Goal: Information Seeking & Learning: Check status

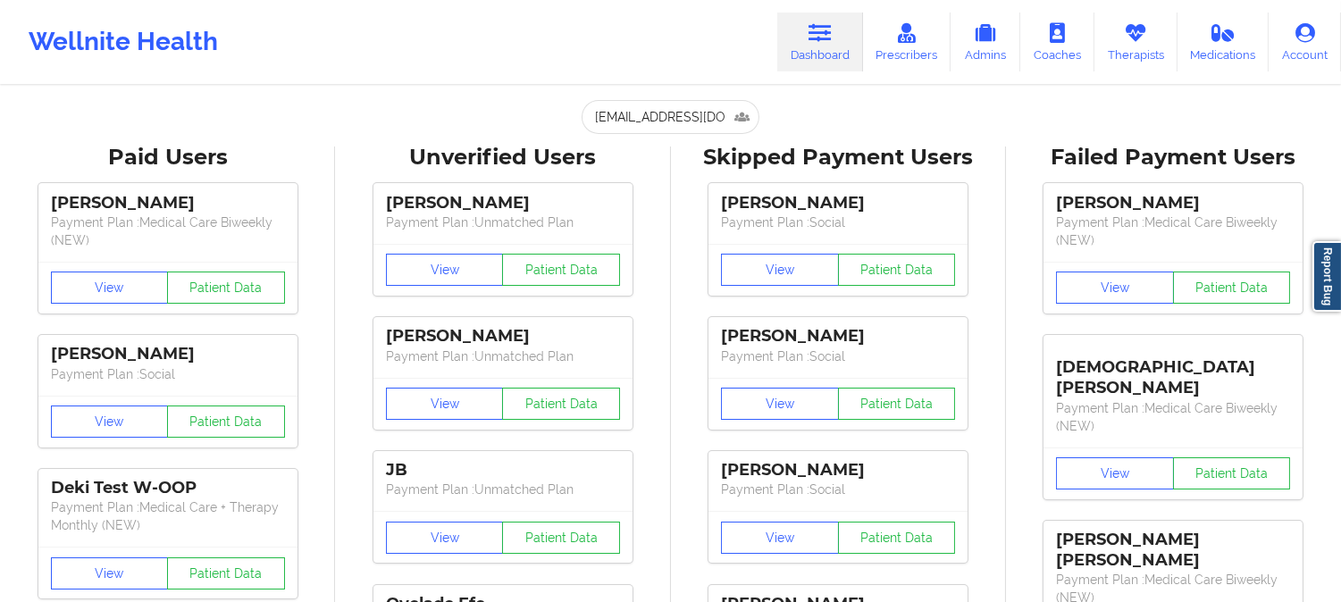
scroll to position [0, 16]
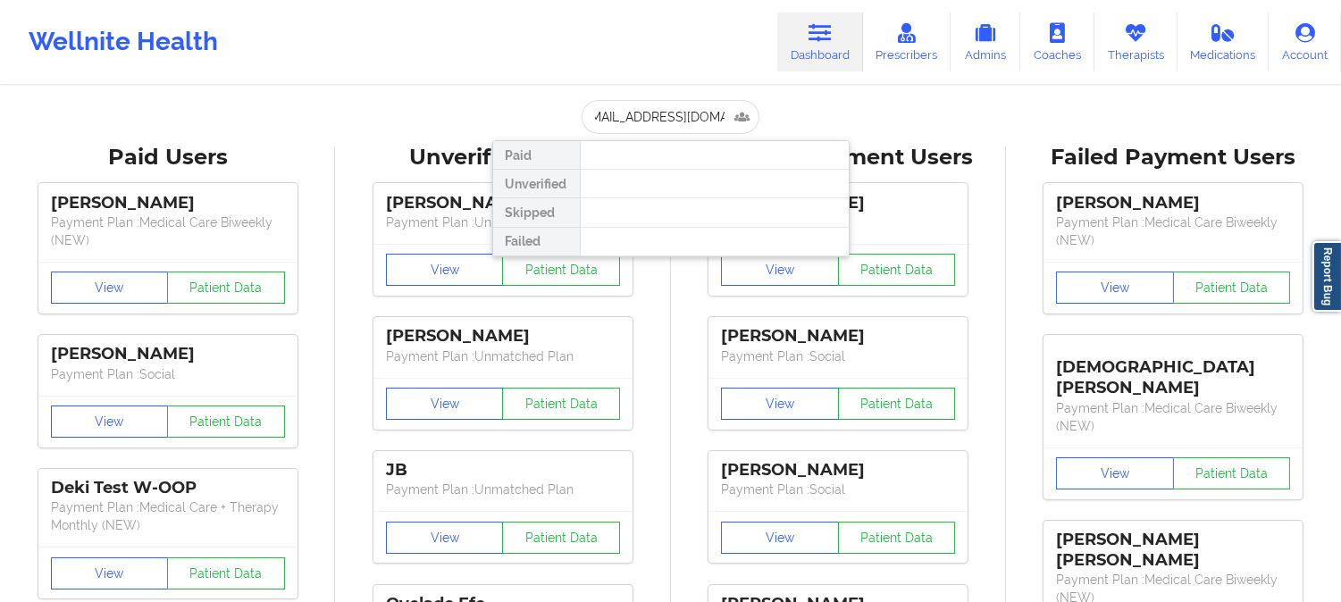
type input "[EMAIL_ADDRESS][DOMAIN_NAME]"
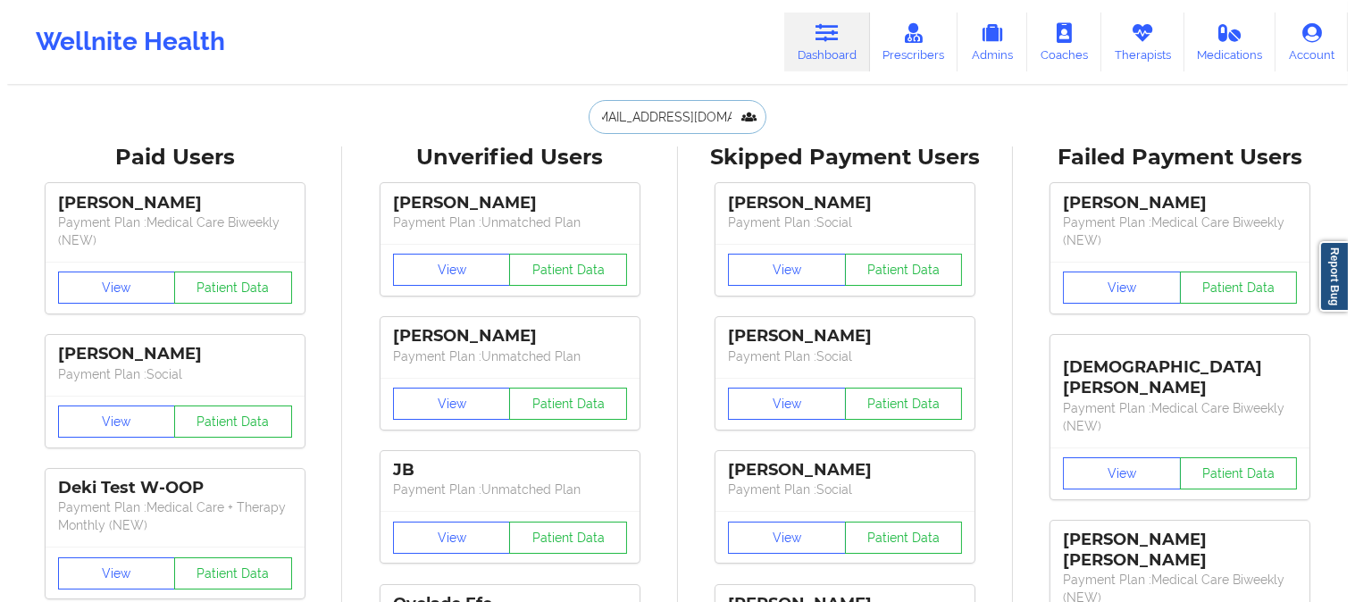
scroll to position [0, 0]
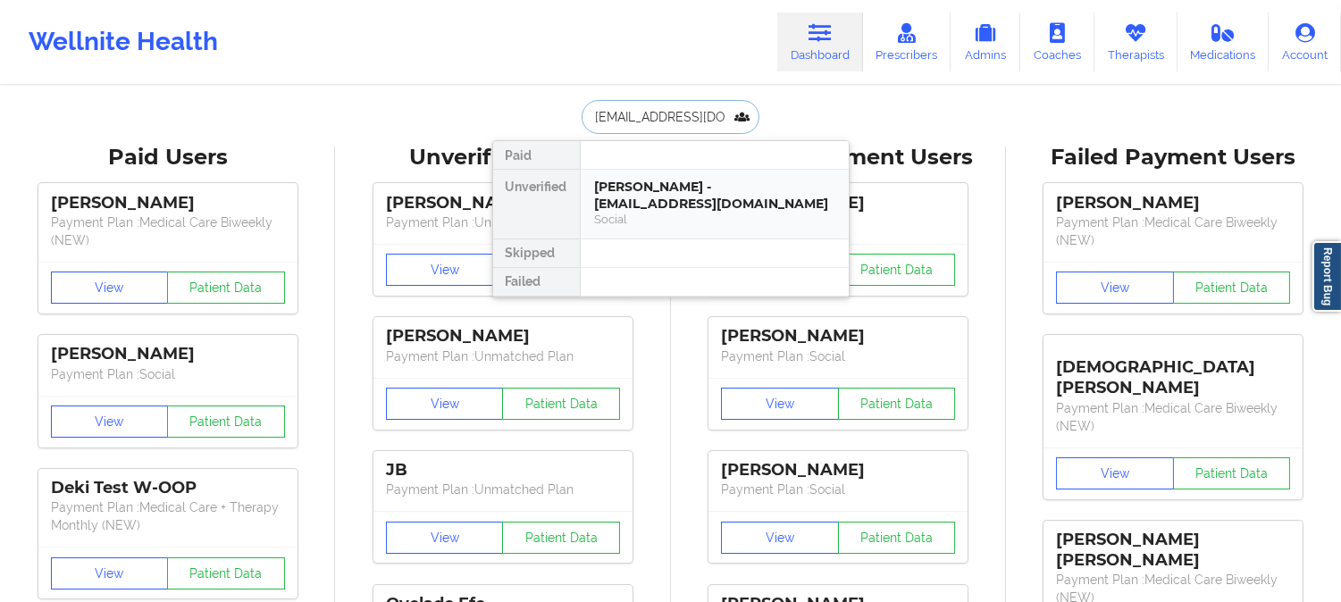
click at [628, 180] on div "[PERSON_NAME] - [EMAIL_ADDRESS][DOMAIN_NAME]" at bounding box center [714, 195] width 239 height 33
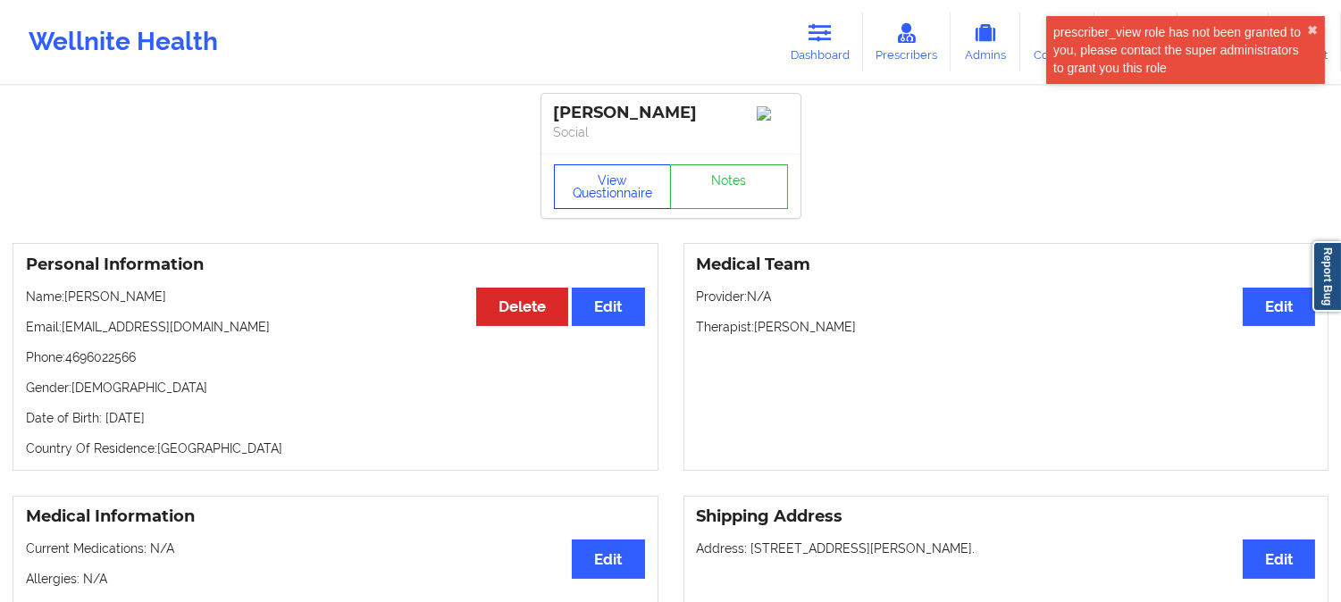
click at [600, 179] on button "View Questionnaire" at bounding box center [613, 186] width 118 height 45
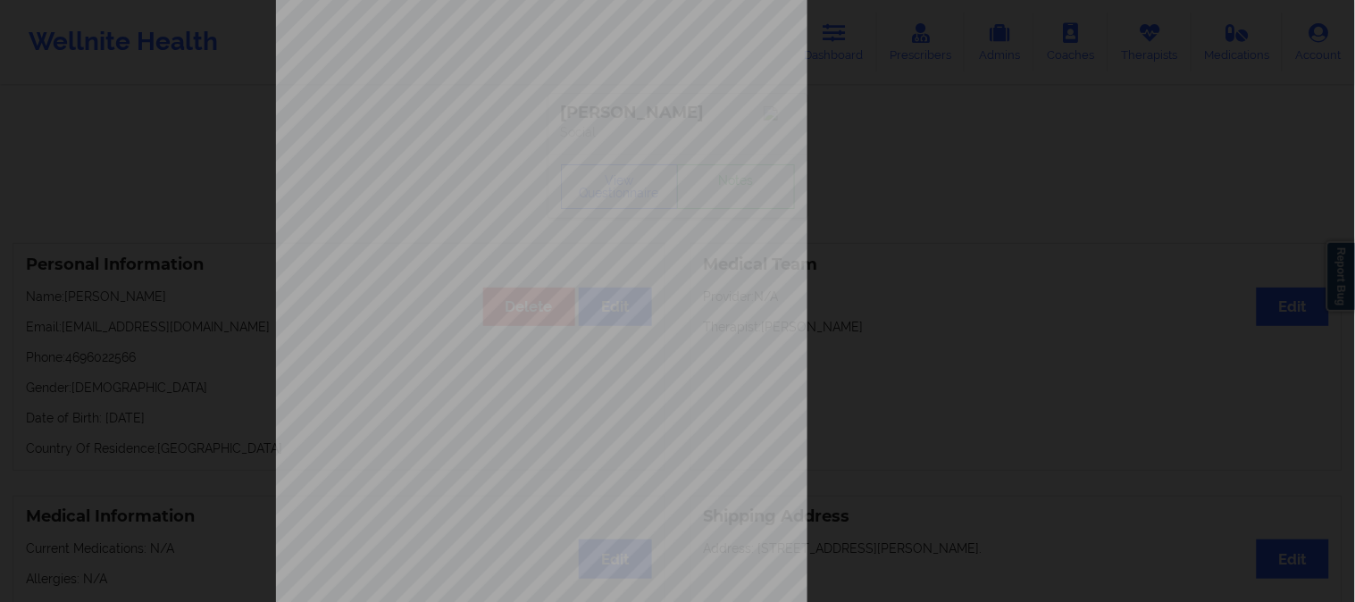
scroll to position [250, 0]
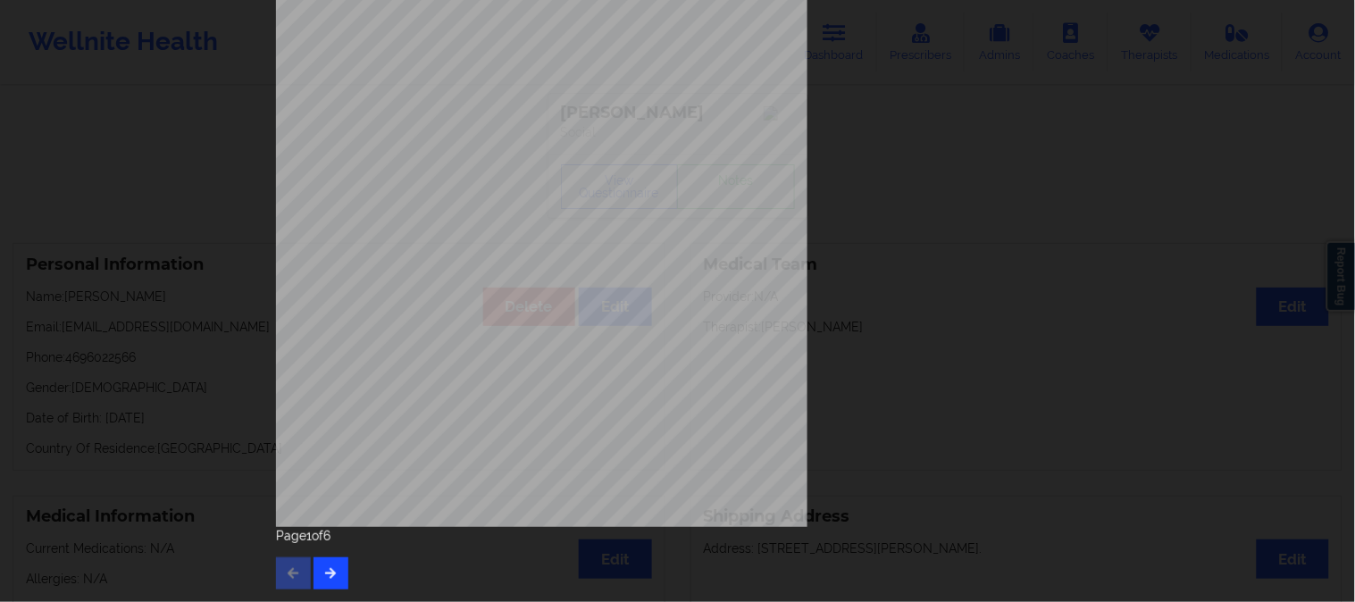
click at [344, 567] on div "Page 1 of 6" at bounding box center [678, 558] width 804 height 63
click at [334, 568] on button "button" at bounding box center [330, 573] width 35 height 32
click at [326, 570] on icon "button" at bounding box center [330, 572] width 15 height 11
click at [334, 579] on button "button" at bounding box center [330, 573] width 35 height 32
click at [340, 582] on button "button" at bounding box center [330, 573] width 35 height 32
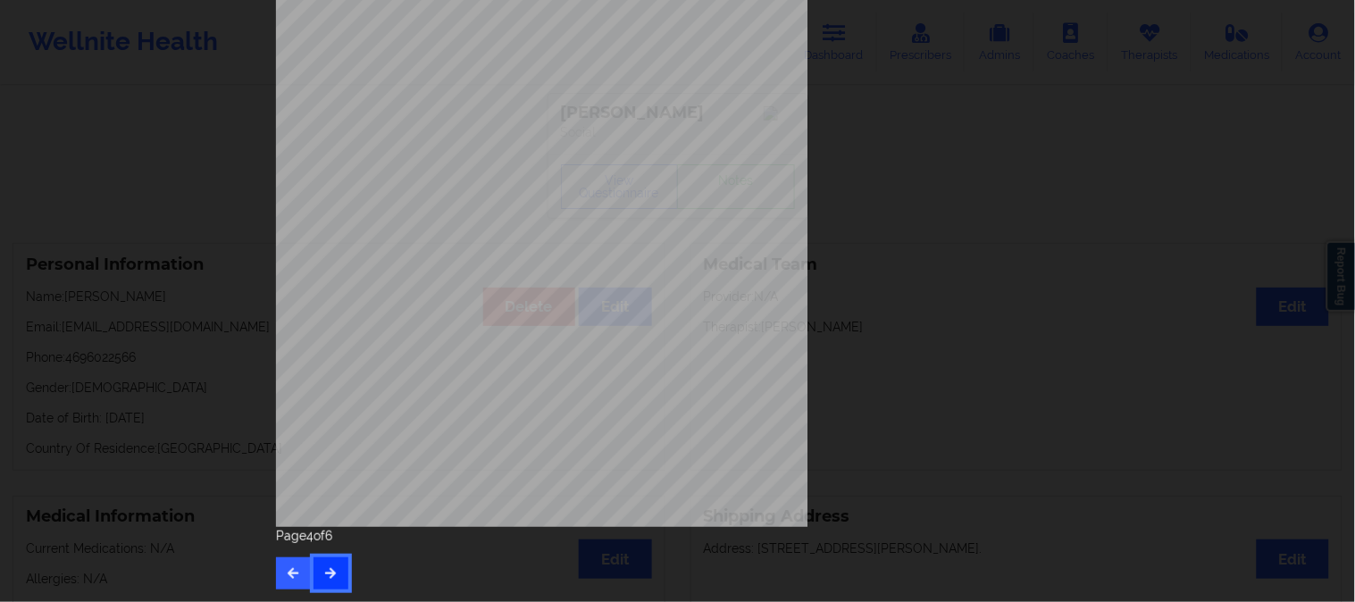
scroll to position [0, 0]
